Goal: Task Accomplishment & Management: Manage account settings

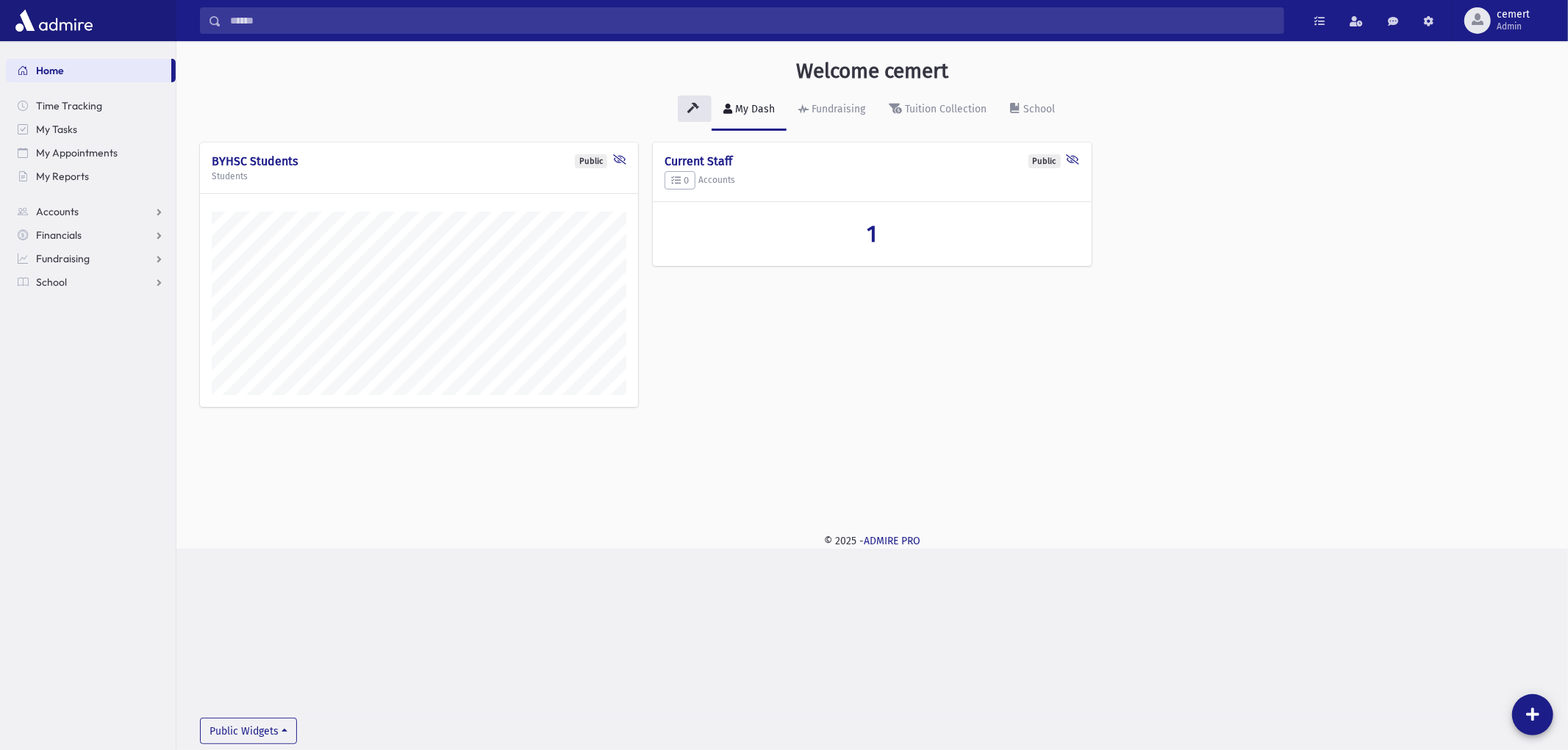
scroll to position [508, 1391]
click at [1501, 21] on span "Admin" at bounding box center [1513, 26] width 33 height 12
click at [1502, 204] on link "Manage Logins" at bounding box center [1505, 216] width 117 height 27
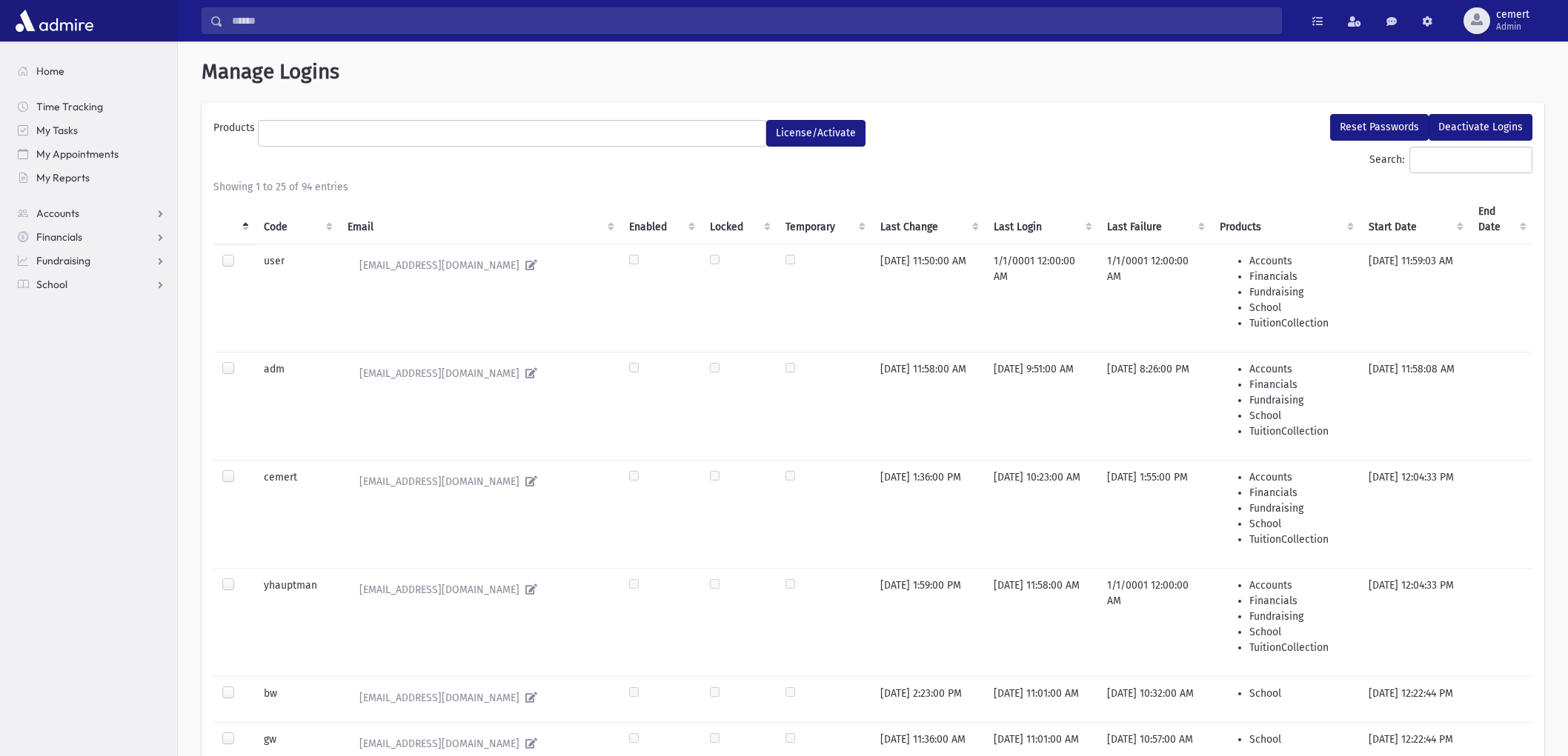
select select
click at [1435, 156] on input "Search:" at bounding box center [1471, 160] width 123 height 26
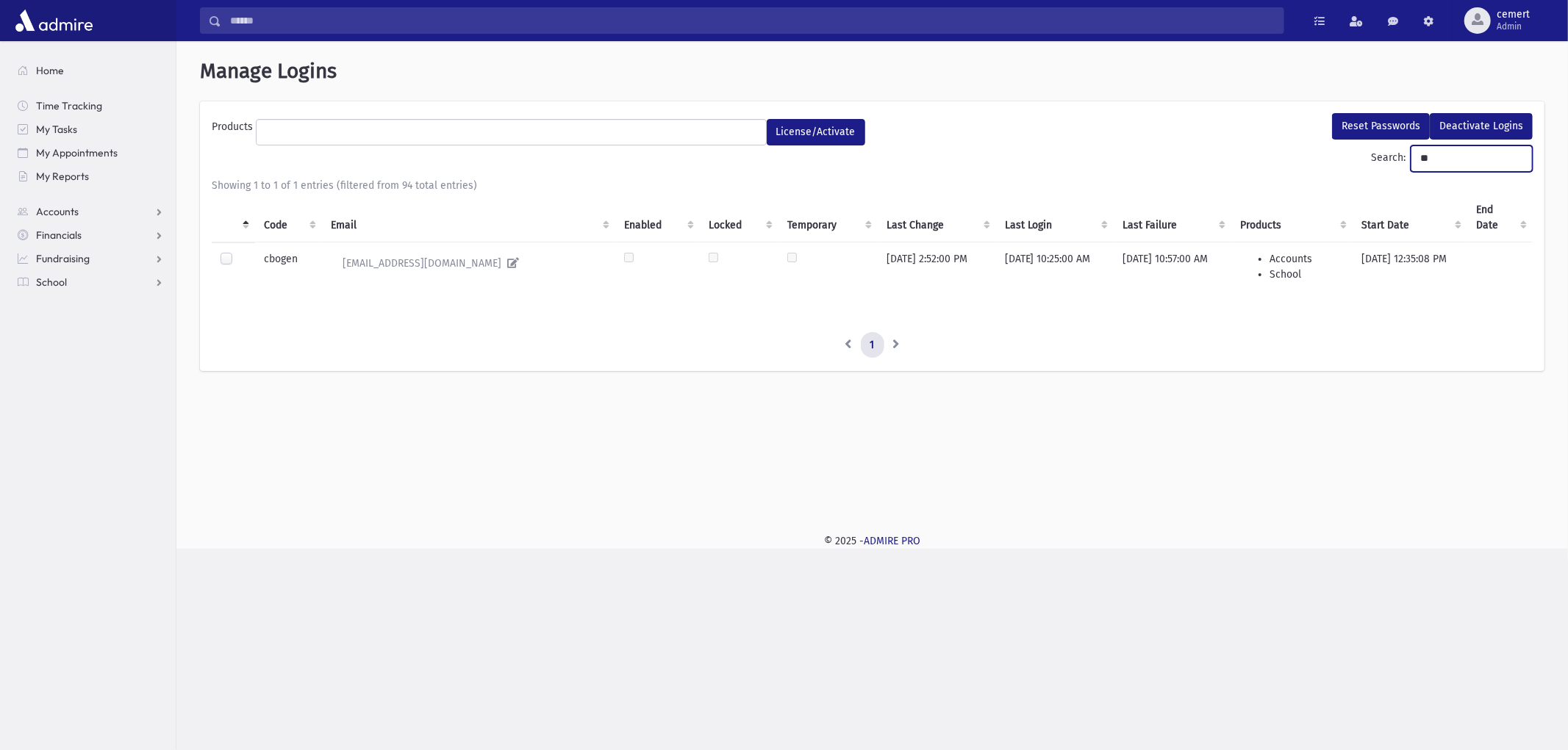
type input "**"
click at [238, 252] on label at bounding box center [238, 252] width 0 height 0
click at [1339, 118] on button "Reset Passwords" at bounding box center [1380, 126] width 97 height 26
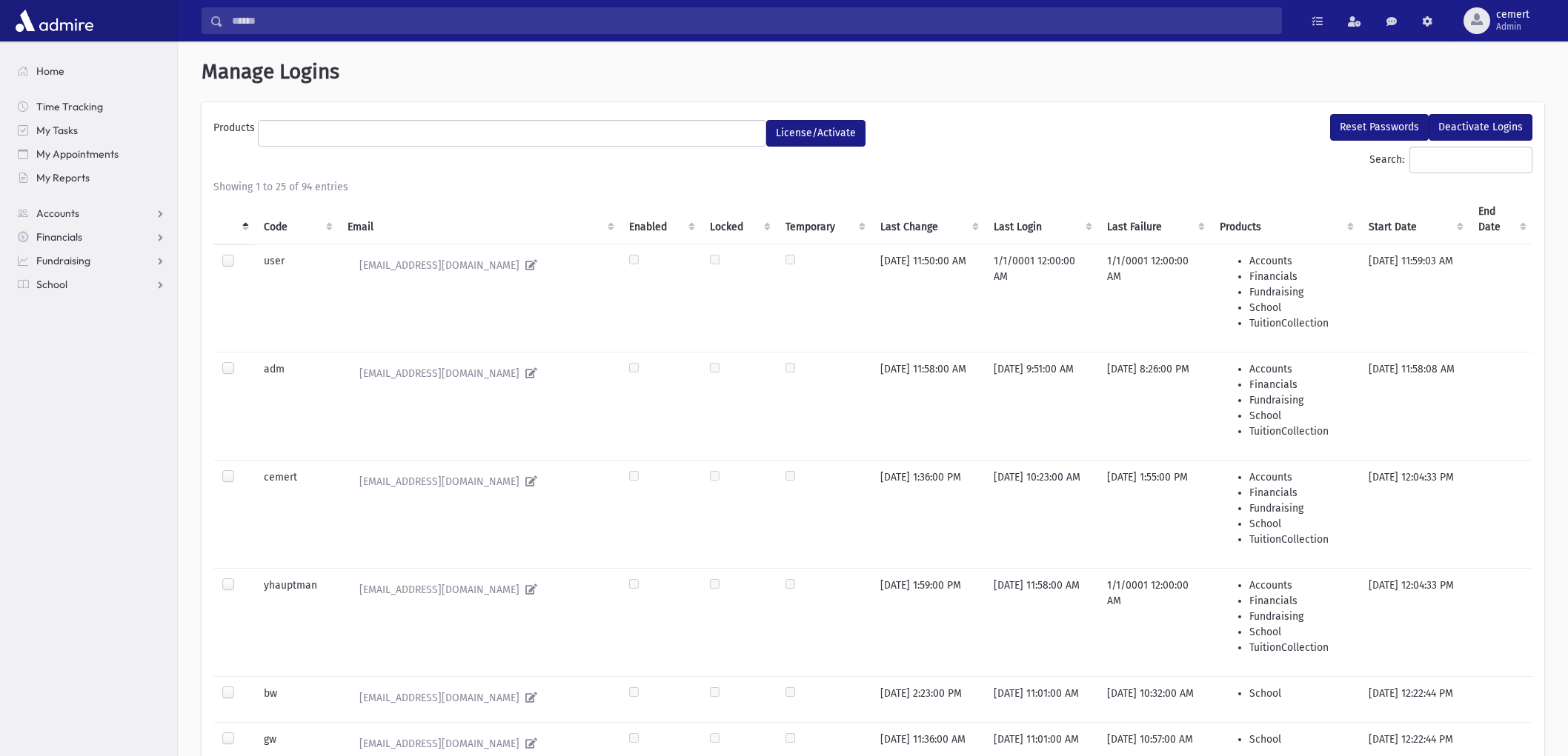
select select
